Goal: Transaction & Acquisition: Purchase product/service

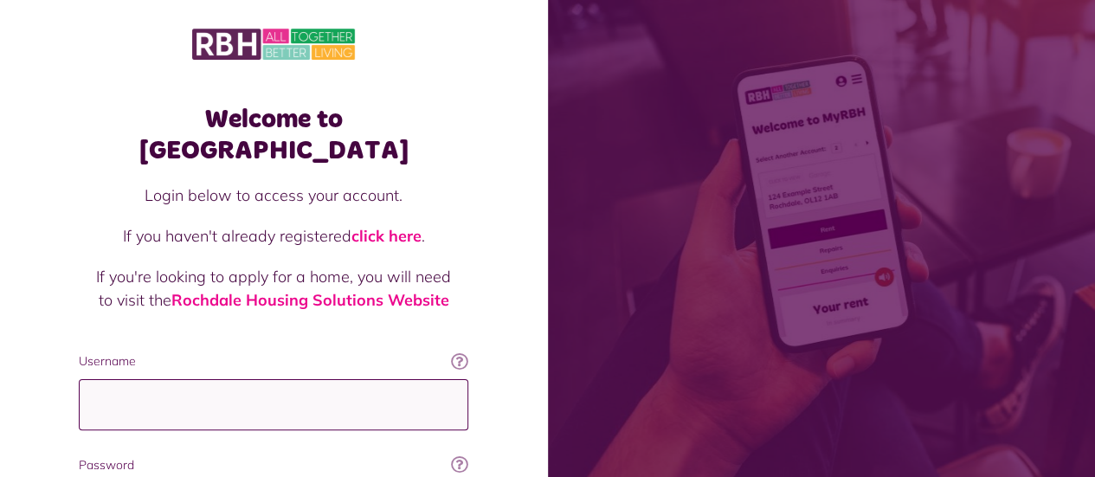
click at [395, 379] on input "Username" at bounding box center [274, 404] width 390 height 51
type input "**********"
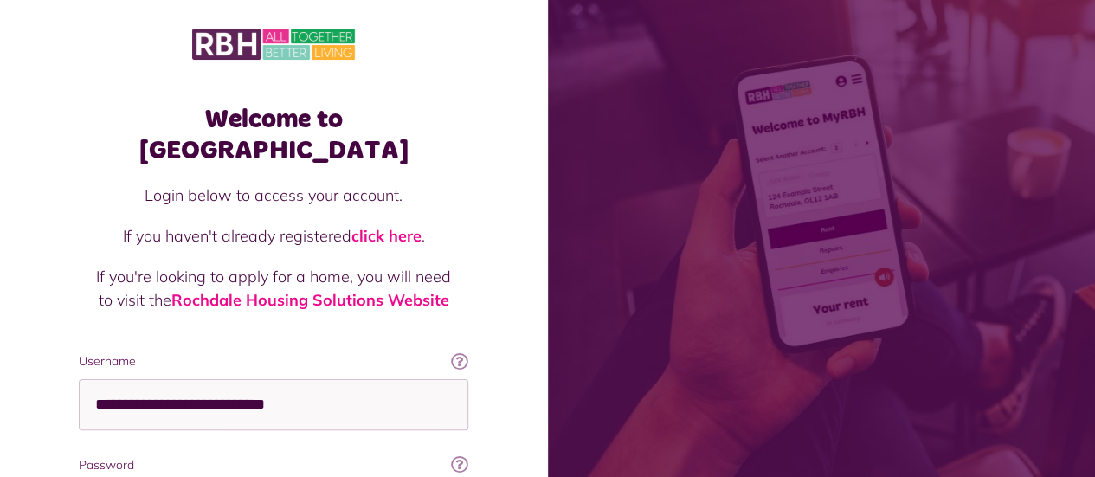
scroll to position [8, 0]
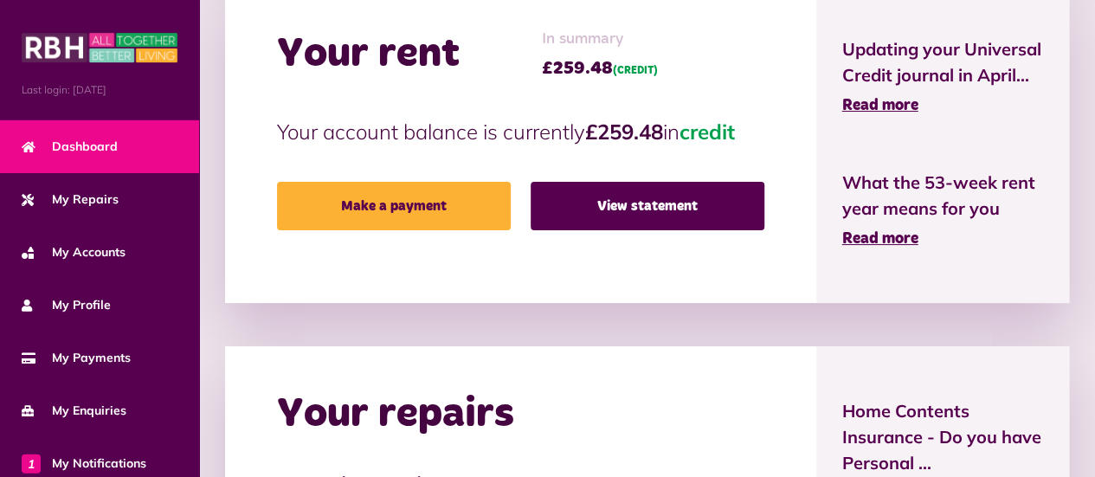
scroll to position [450, 0]
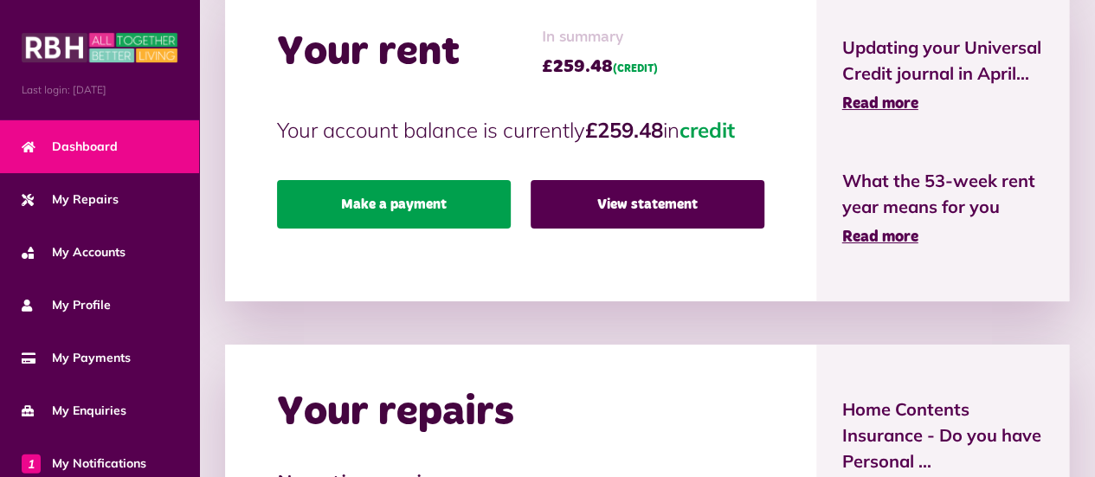
click at [364, 206] on link "Make a payment" at bounding box center [394, 204] width 234 height 48
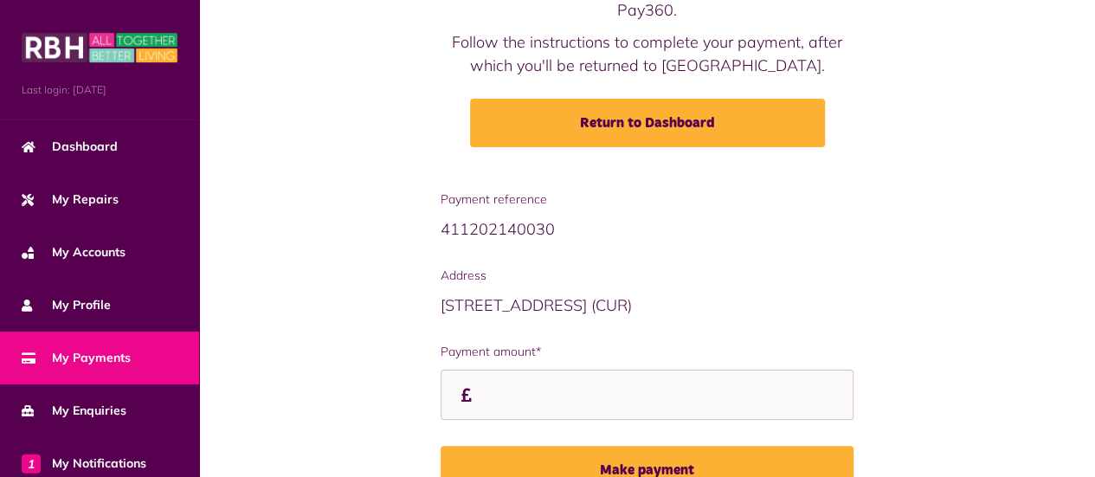
scroll to position [195, 0]
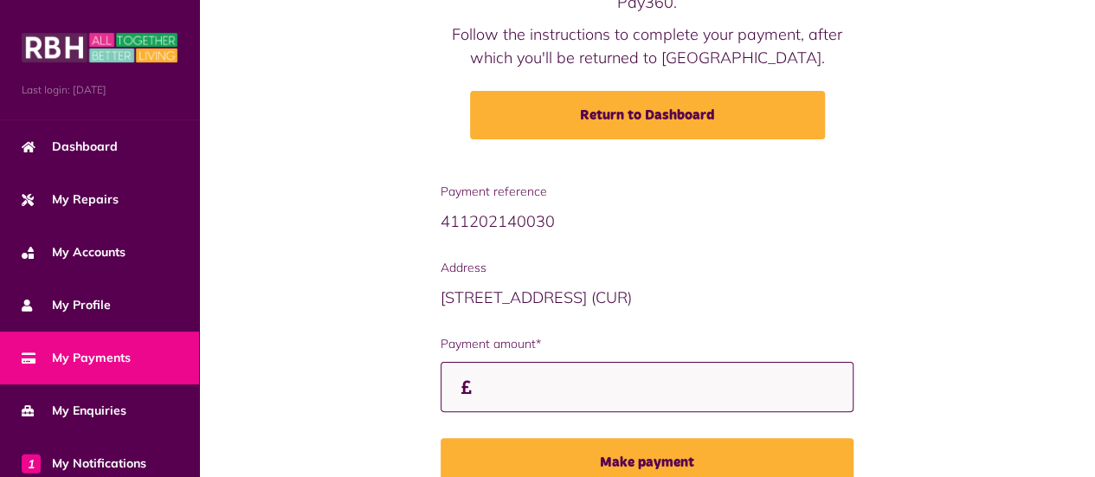
click at [608, 384] on input "Payment amount*" at bounding box center [648, 387] width 414 height 51
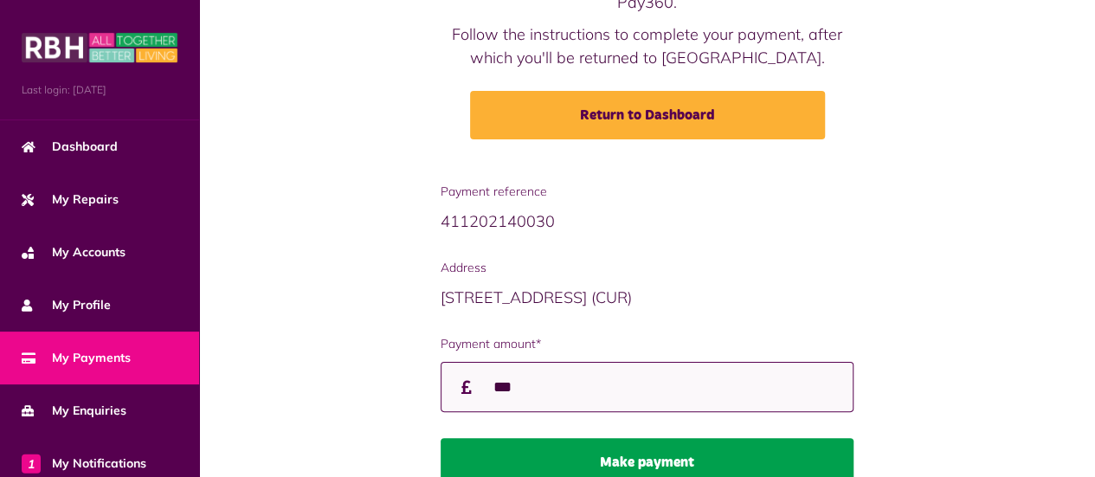
type input "***"
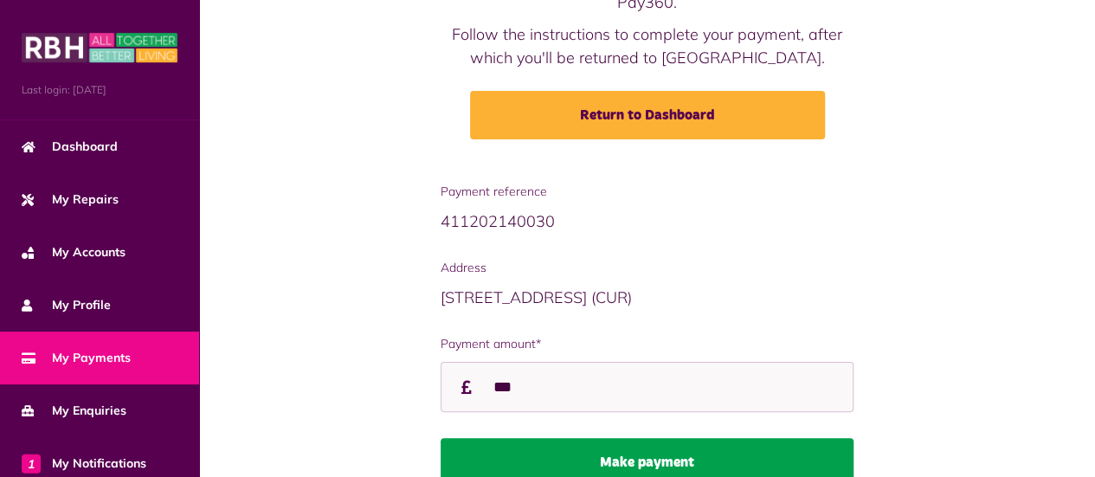
click at [602, 448] on button "Make payment" at bounding box center [648, 462] width 414 height 48
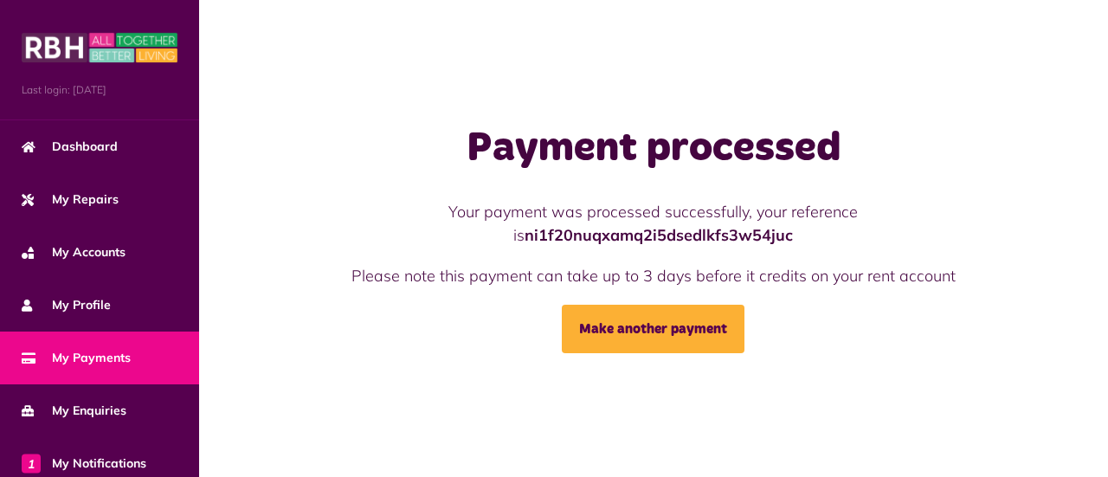
click at [1101, 423] on div "Payment processed Your payment was processed successfully, your reference is ni…" at bounding box center [653, 238] width 909 height 477
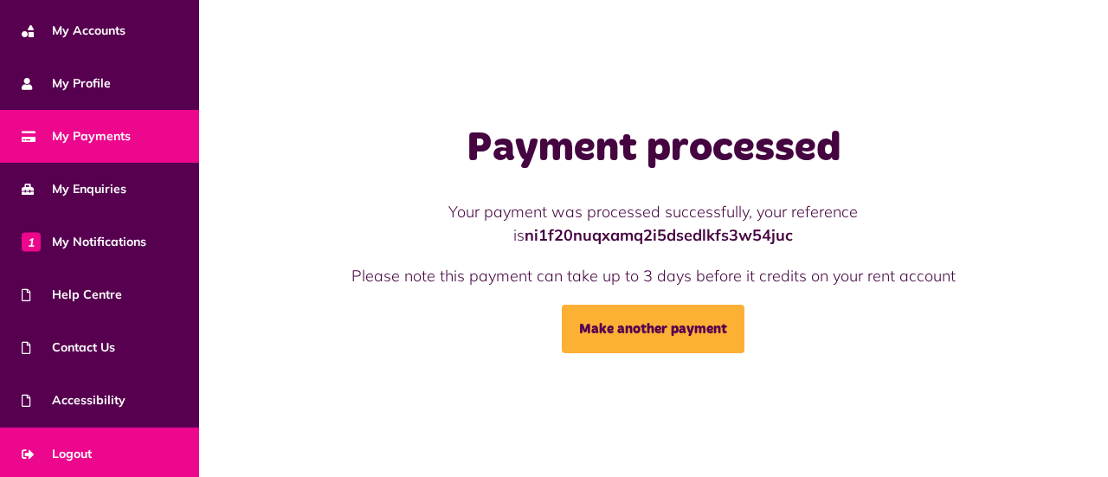
click at [73, 447] on span "Logout" at bounding box center [57, 454] width 70 height 18
